Goal: Task Accomplishment & Management: Use online tool/utility

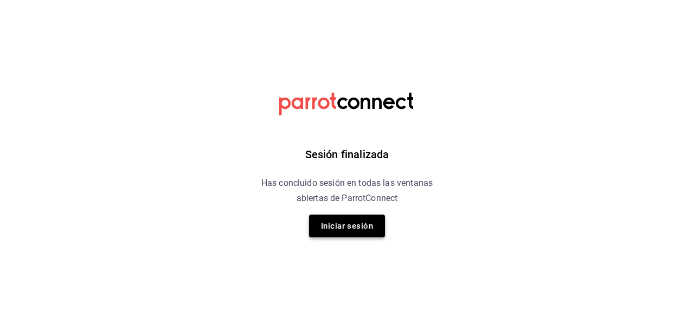
click at [346, 227] on button "Iniciar sesión" at bounding box center [347, 226] width 76 height 23
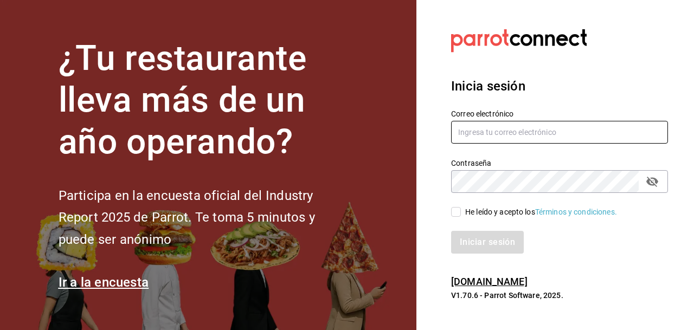
type input "[EMAIL_ADDRESS][DOMAIN_NAME]"
click at [457, 212] on input "He leído y acepto los Términos y condiciones." at bounding box center [456, 212] width 10 height 10
checkbox input "true"
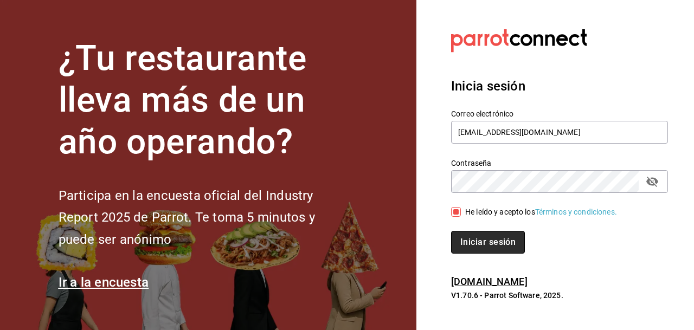
click at [491, 243] on button "Iniciar sesión" at bounding box center [488, 242] width 74 height 23
click at [455, 212] on input "He leído y acepto los Términos y condiciones." at bounding box center [456, 212] width 10 height 10
checkbox input "true"
click at [486, 239] on button "Iniciar sesión" at bounding box center [488, 242] width 74 height 23
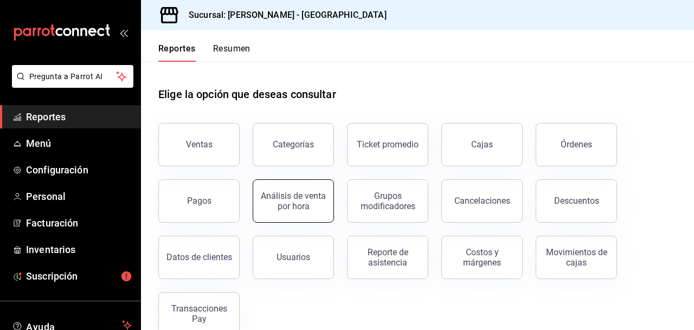
click at [50, 117] on span "Reportes" at bounding box center [79, 117] width 106 height 15
click at [204, 202] on div "Pagos" at bounding box center [199, 201] width 24 height 10
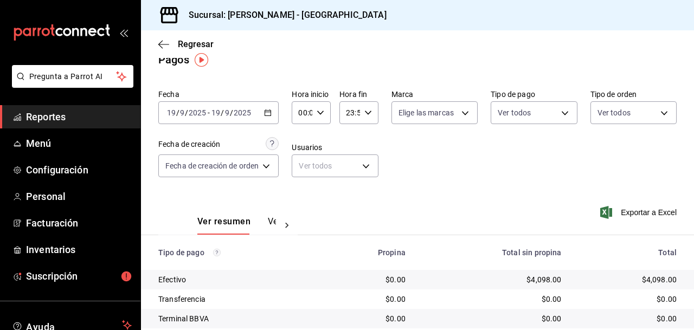
scroll to position [3, 0]
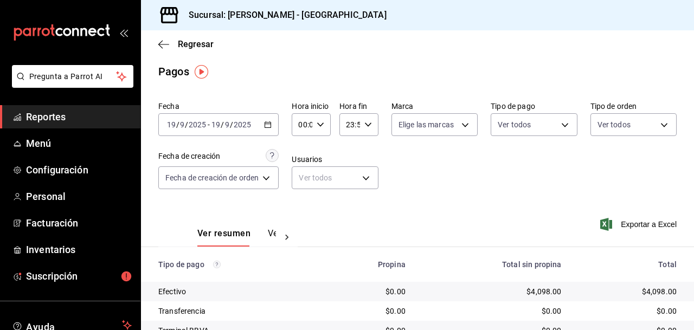
click at [271, 122] on \(Stroke\) "button" at bounding box center [268, 125] width 7 height 6
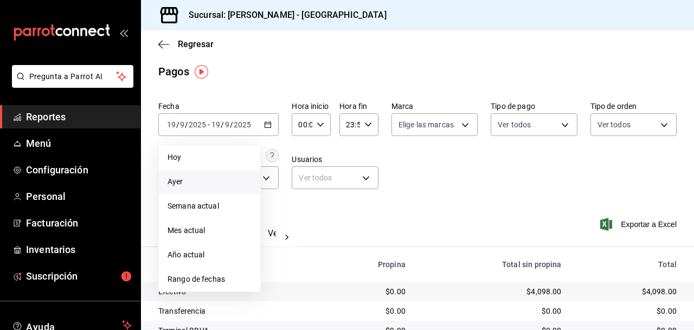
click at [185, 178] on span "Ayer" at bounding box center [210, 181] width 84 height 11
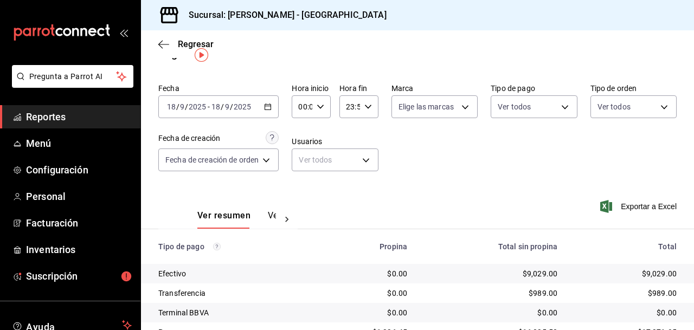
scroll to position [20, 0]
click at [270, 107] on icon "button" at bounding box center [268, 108] width 8 height 8
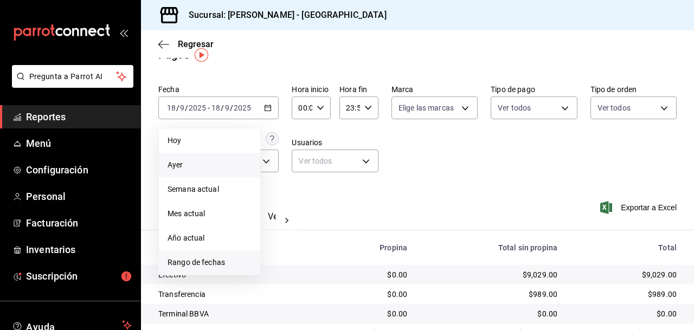
click at [209, 261] on span "Rango de fechas" at bounding box center [210, 262] width 84 height 11
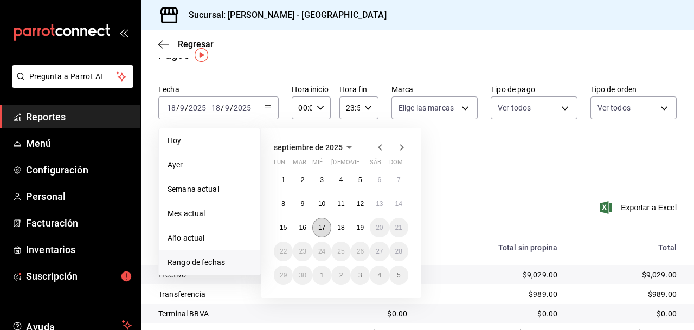
click at [322, 227] on abbr "17" at bounding box center [321, 228] width 7 height 8
click at [341, 227] on abbr "18" at bounding box center [340, 228] width 7 height 8
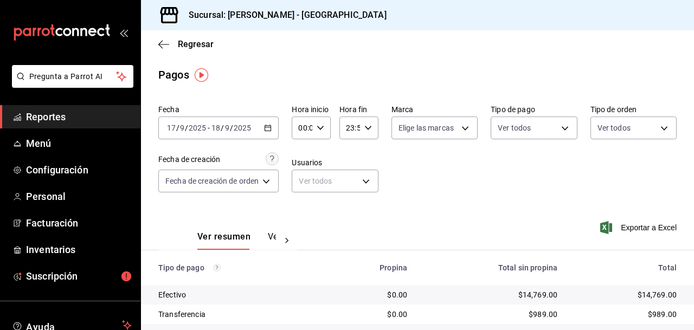
click at [268, 127] on icon "button" at bounding box center [268, 128] width 8 height 8
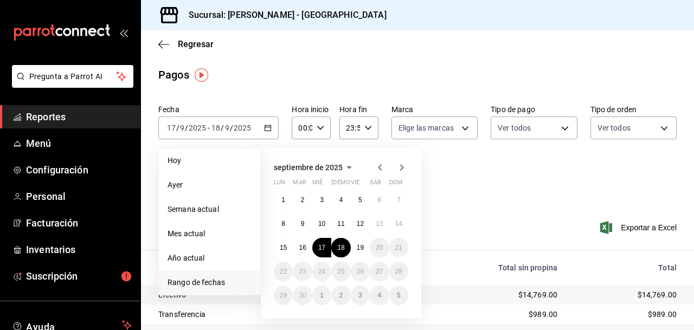
click at [203, 280] on span "Rango de fechas" at bounding box center [210, 282] width 84 height 11
click at [301, 248] on abbr "16" at bounding box center [302, 248] width 7 height 8
click at [344, 246] on abbr "18" at bounding box center [340, 248] width 7 height 8
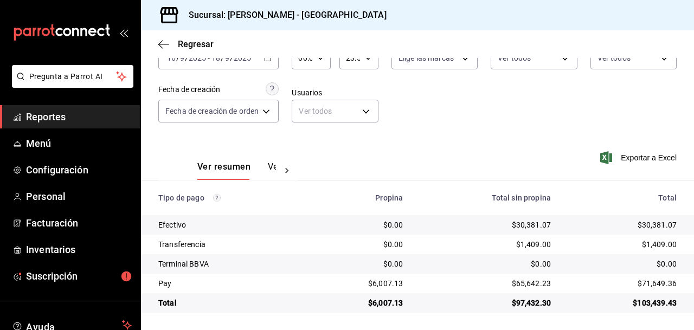
scroll to position [68, 0]
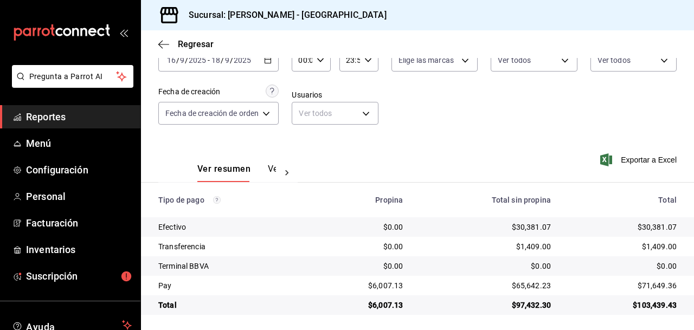
click at [53, 115] on span "Reportes" at bounding box center [79, 117] width 106 height 15
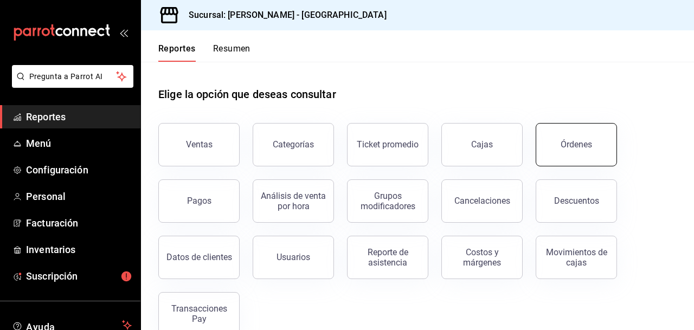
click at [576, 144] on div "Órdenes" at bounding box center [576, 144] width 31 height 10
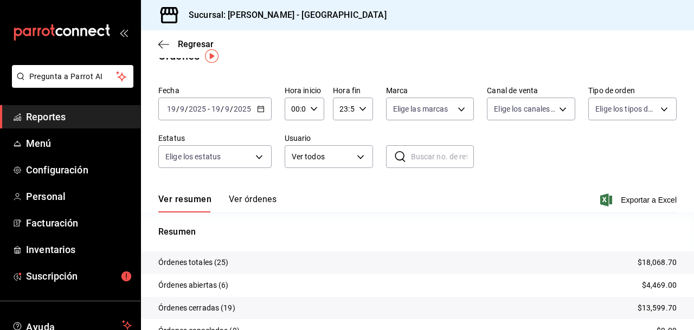
scroll to position [92, 0]
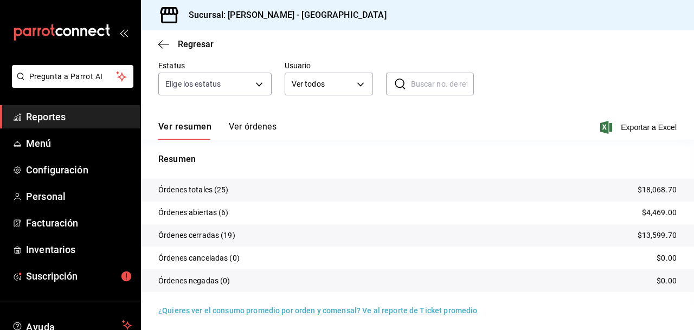
click at [57, 116] on span "Reportes" at bounding box center [79, 117] width 106 height 15
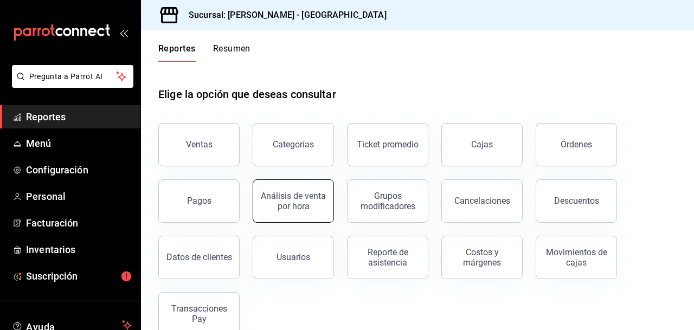
click at [288, 193] on div "Análisis de venta por hora" at bounding box center [293, 201] width 67 height 21
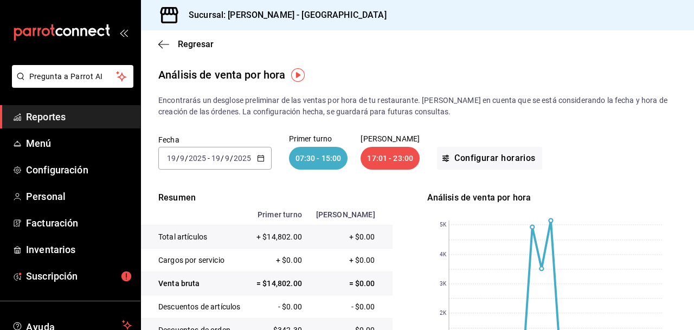
click at [261, 158] on icon "button" at bounding box center [261, 159] width 8 height 8
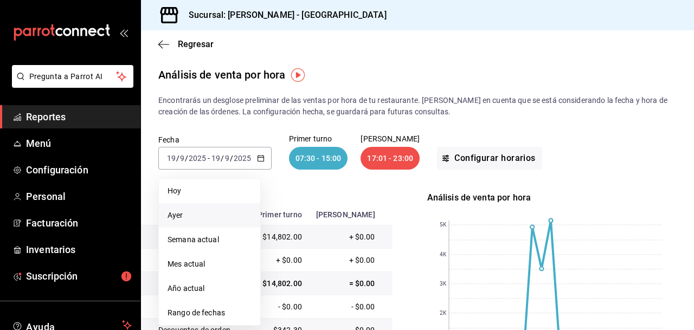
click at [181, 215] on span "Ayer" at bounding box center [210, 215] width 84 height 11
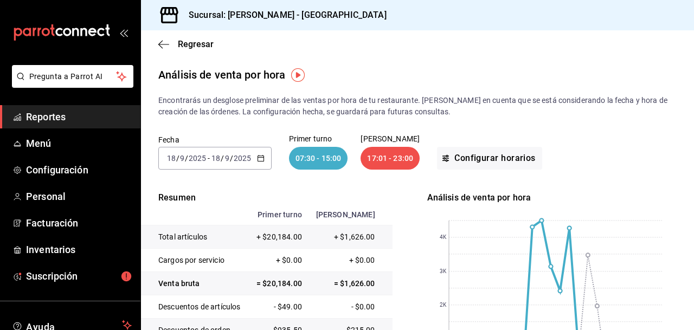
click at [396, 158] on div "17:01 - 23:00" at bounding box center [390, 158] width 59 height 23
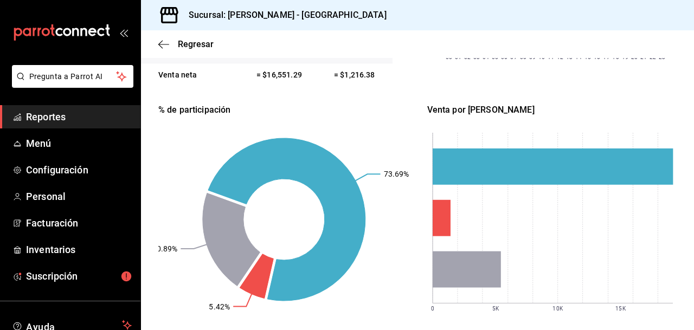
scroll to position [345, 0]
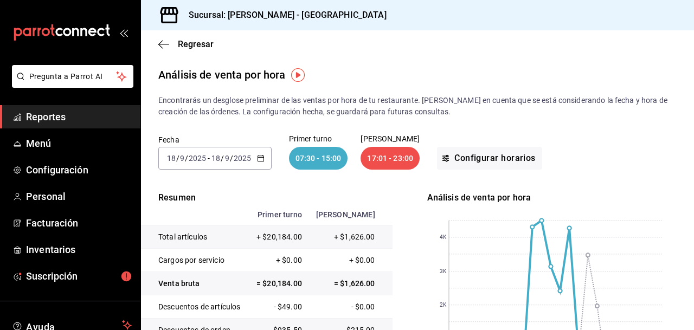
click at [261, 156] on icon "button" at bounding box center [261, 159] width 8 height 8
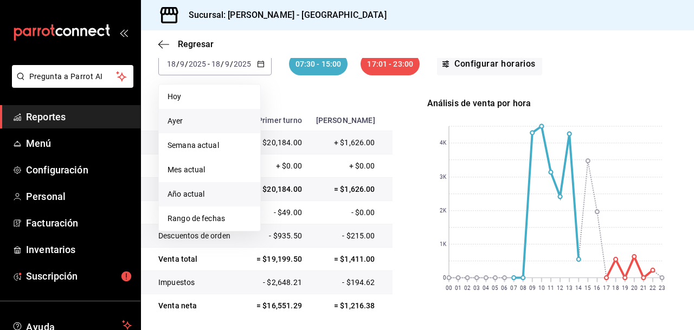
scroll to position [95, 0]
click at [199, 217] on span "Rango de fechas" at bounding box center [210, 218] width 84 height 11
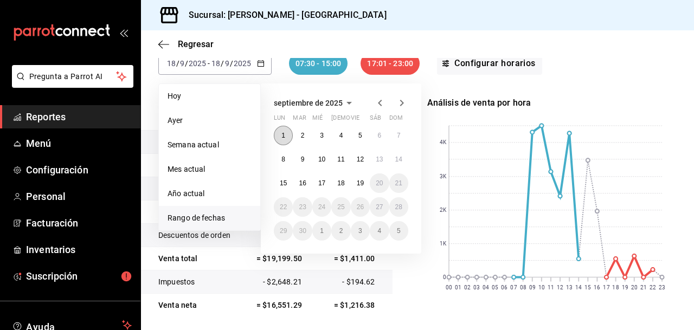
click at [284, 133] on abbr "1" at bounding box center [283, 136] width 4 height 8
click at [343, 183] on abbr "18" at bounding box center [340, 183] width 7 height 8
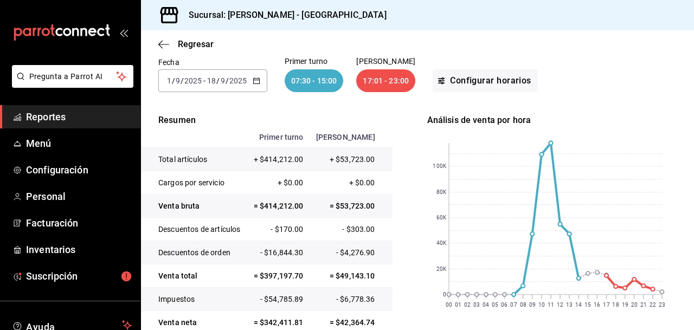
scroll to position [77, 0]
click at [254, 80] on icon "button" at bounding box center [257, 82] width 8 height 8
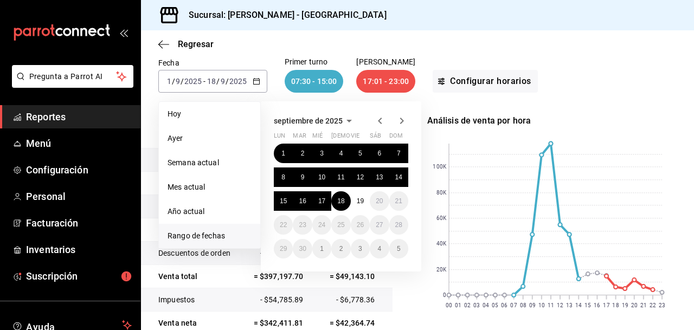
click at [198, 236] on span "Rango de fechas" at bounding box center [210, 235] width 84 height 11
click at [380, 118] on icon "button" at bounding box center [380, 120] width 13 height 13
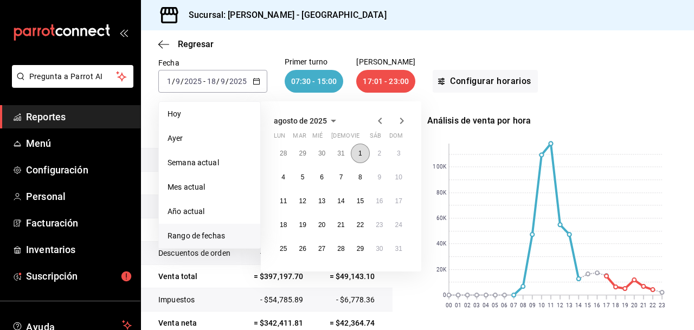
click at [362, 152] on abbr "1" at bounding box center [360, 154] width 4 height 8
click at [400, 247] on abbr "31" at bounding box center [398, 249] width 7 height 8
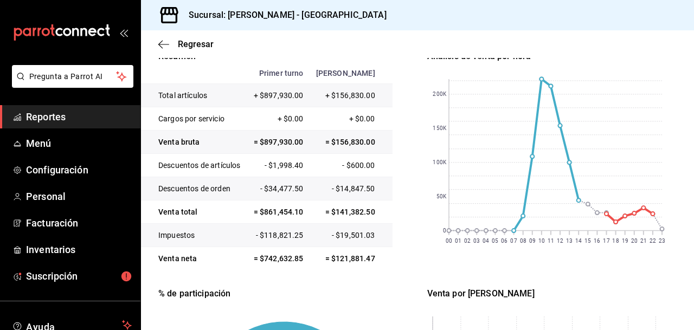
scroll to position [151, 0]
